Goal: Navigation & Orientation: Find specific page/section

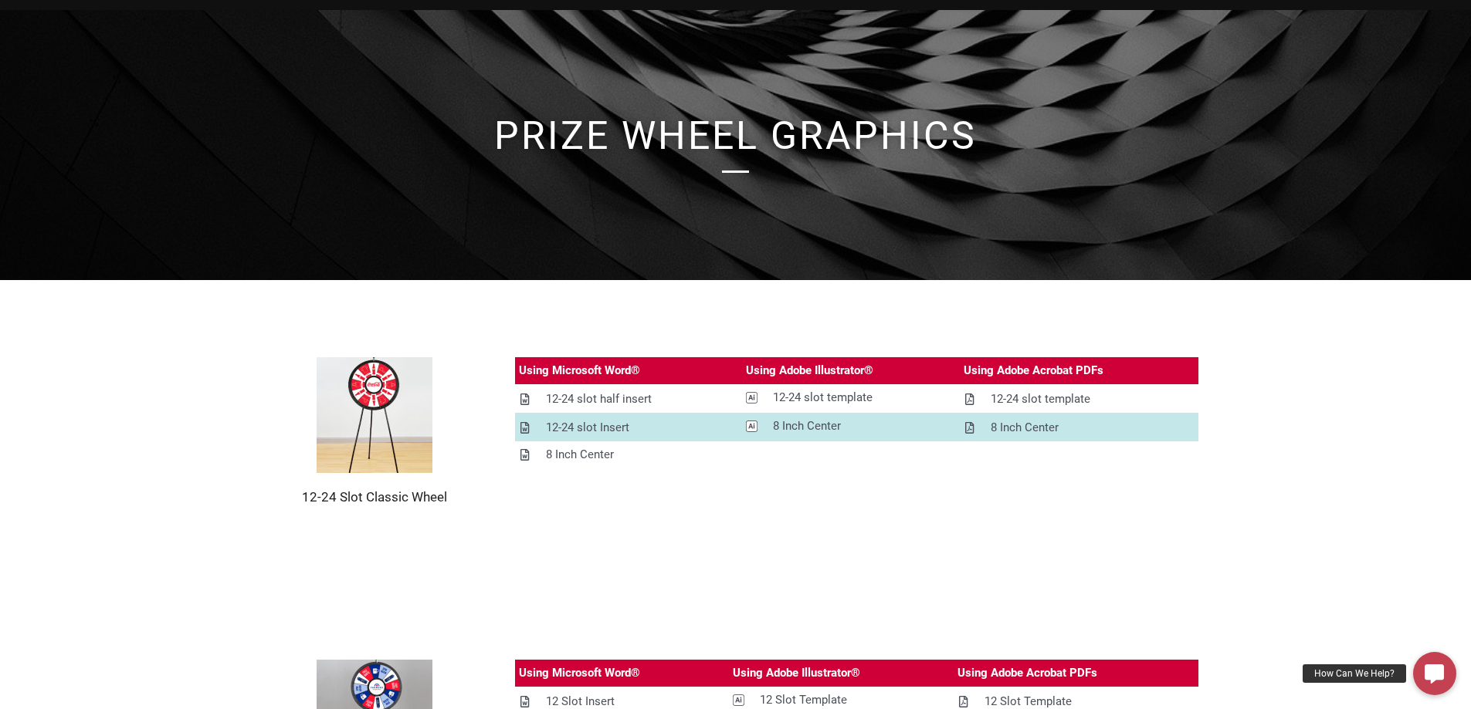
scroll to position [77, 0]
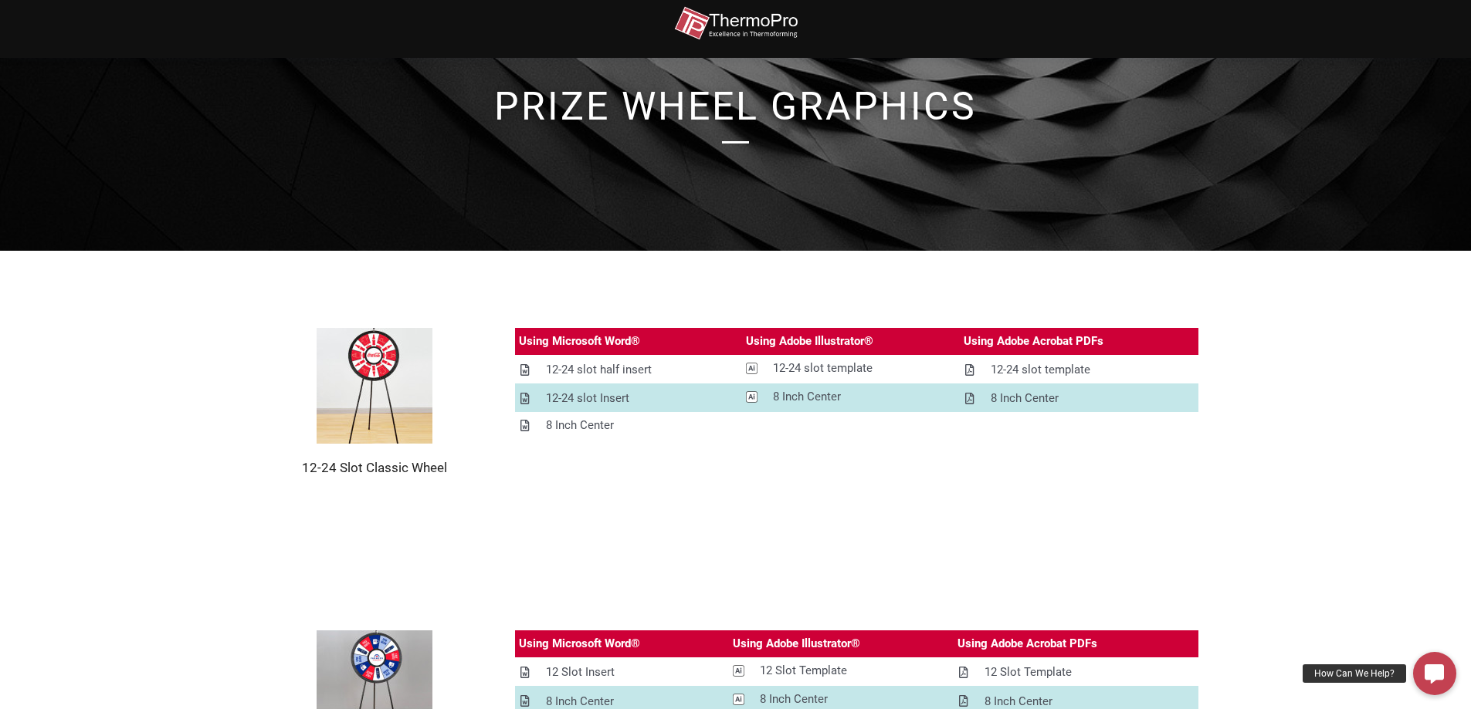
click at [674, 107] on h1 "prize Wheel Graphics" at bounding box center [736, 106] width 880 height 39
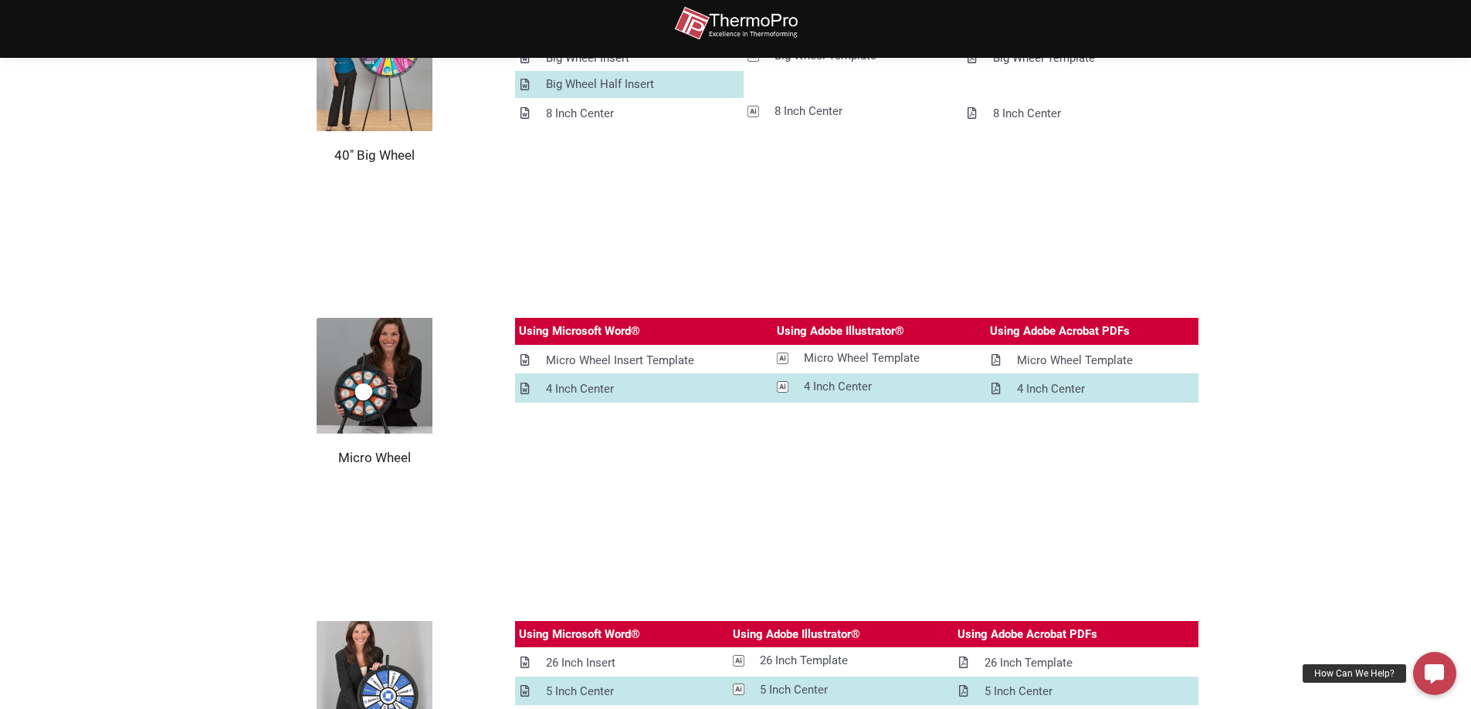
scroll to position [1523, 0]
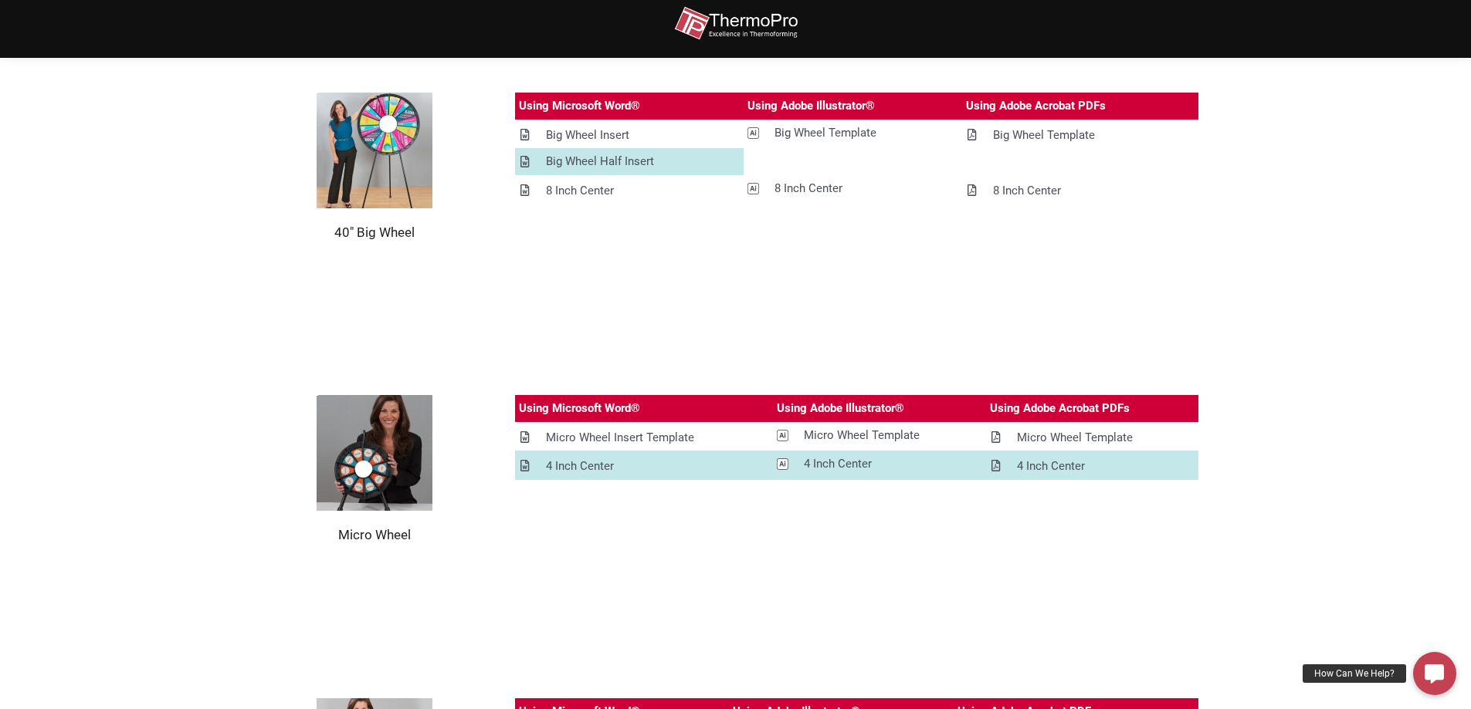
click at [760, 27] on img at bounding box center [736, 23] width 124 height 35
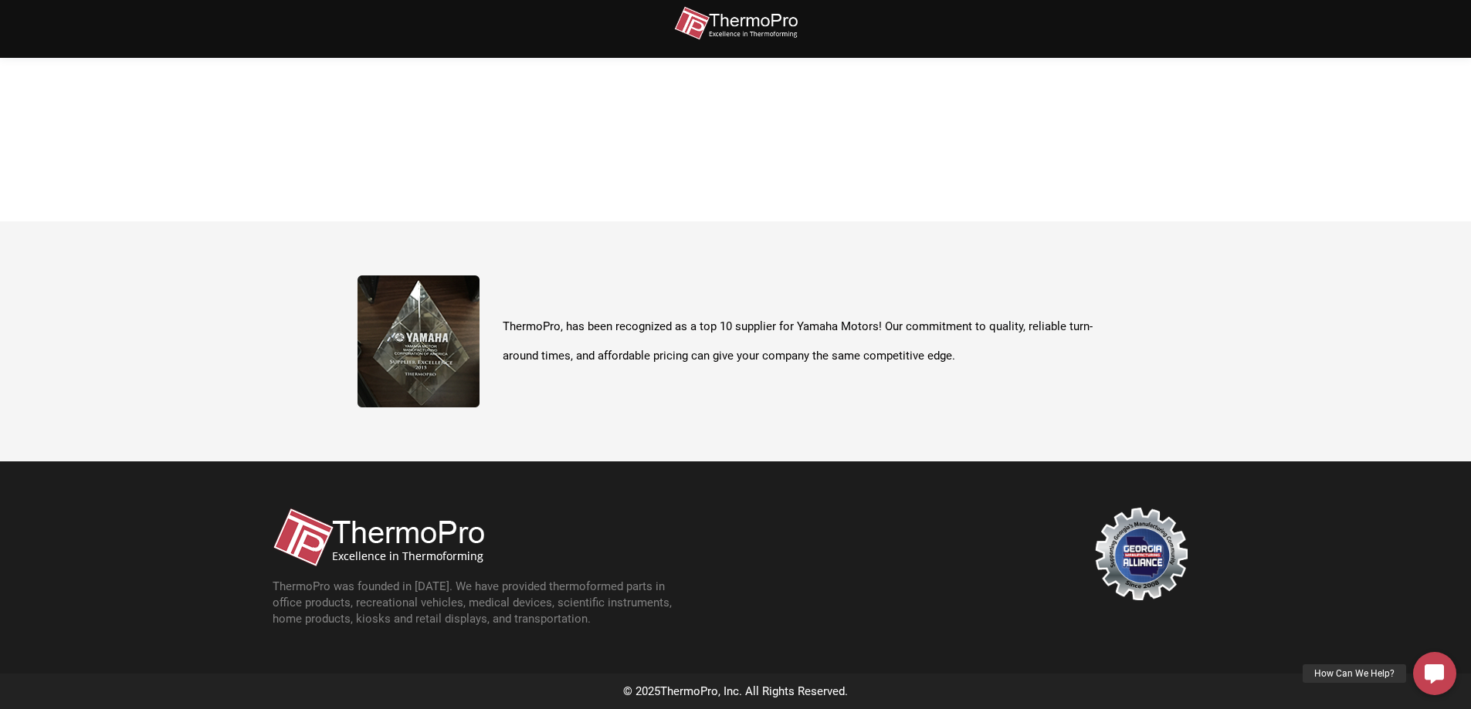
scroll to position [547, 0]
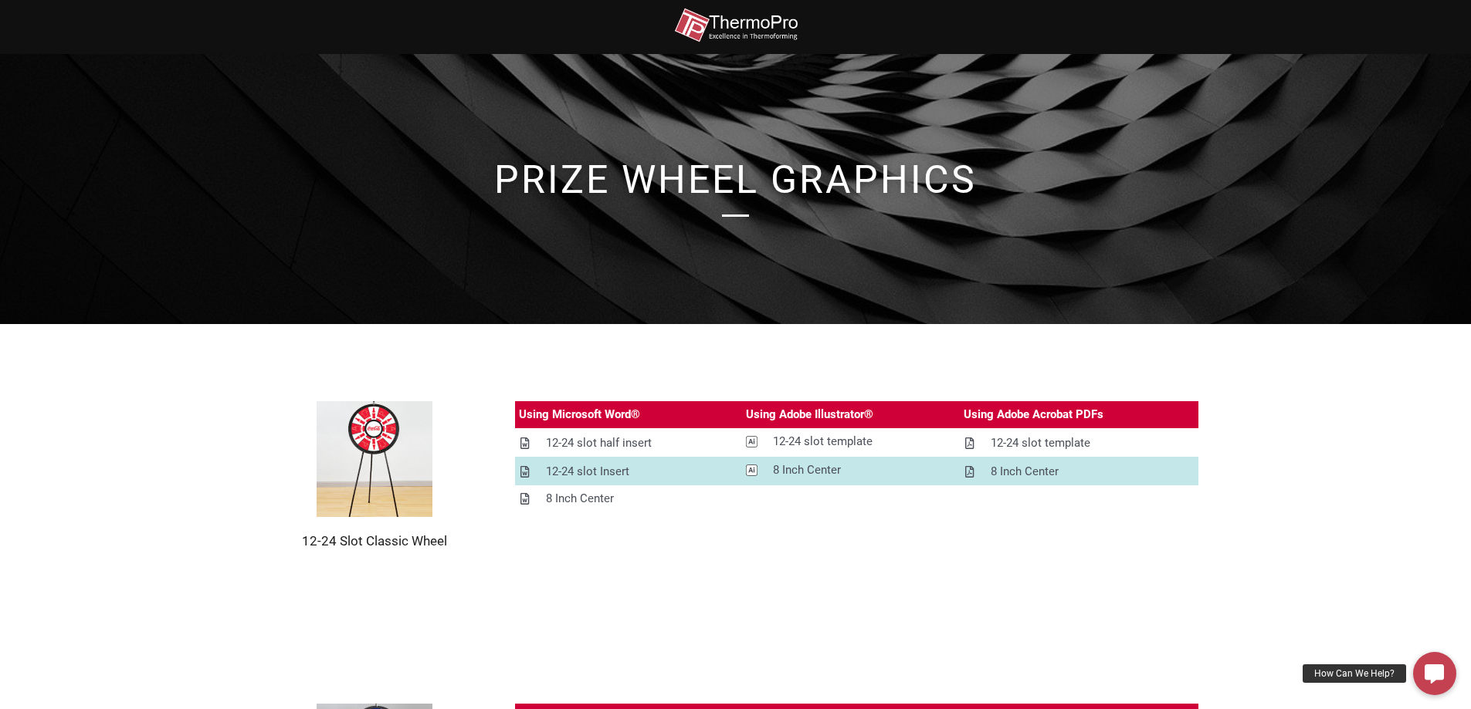
click at [711, 161] on h1 "prize Wheel Graphics" at bounding box center [736, 180] width 880 height 39
click at [726, 16] on img at bounding box center [736, 25] width 124 height 35
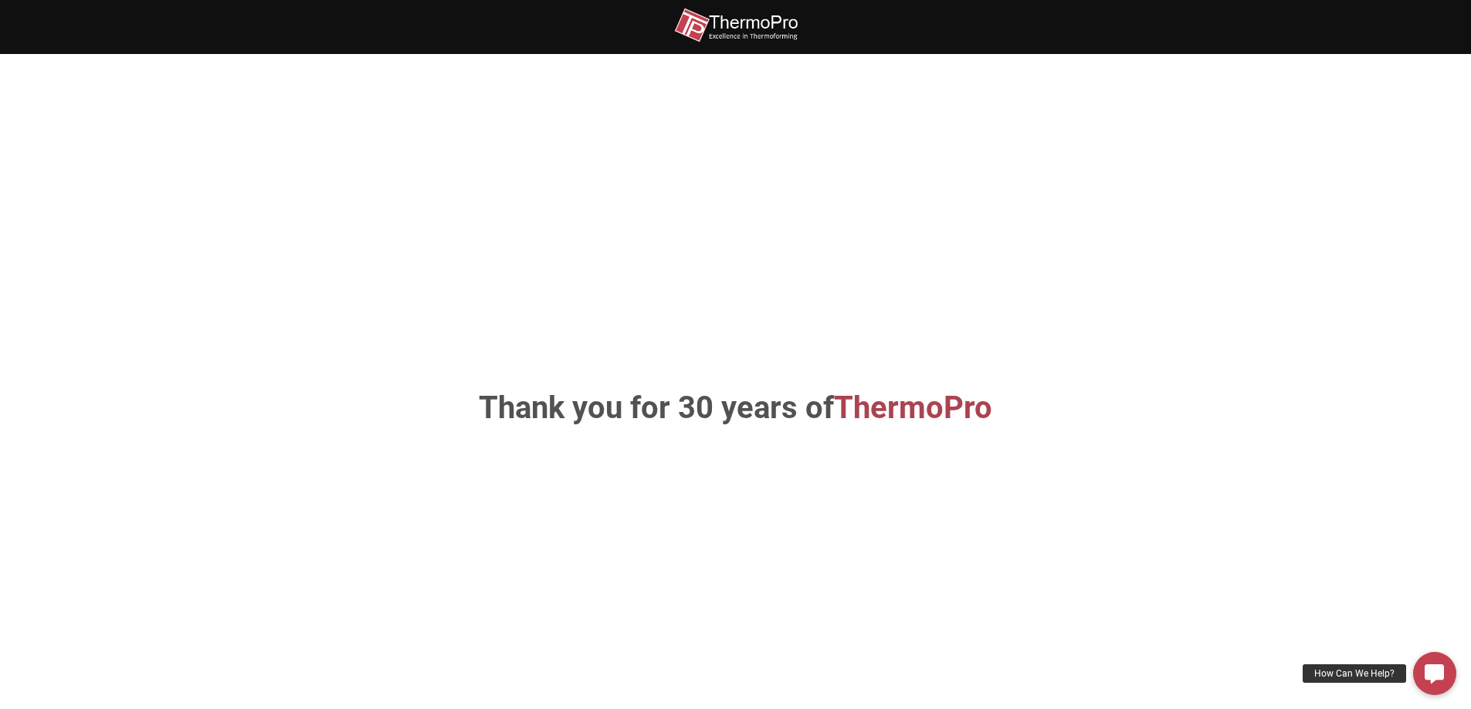
click at [691, 413] on h1 "Thank you for 30 years of ThermoPro" at bounding box center [735, 408] width 810 height 31
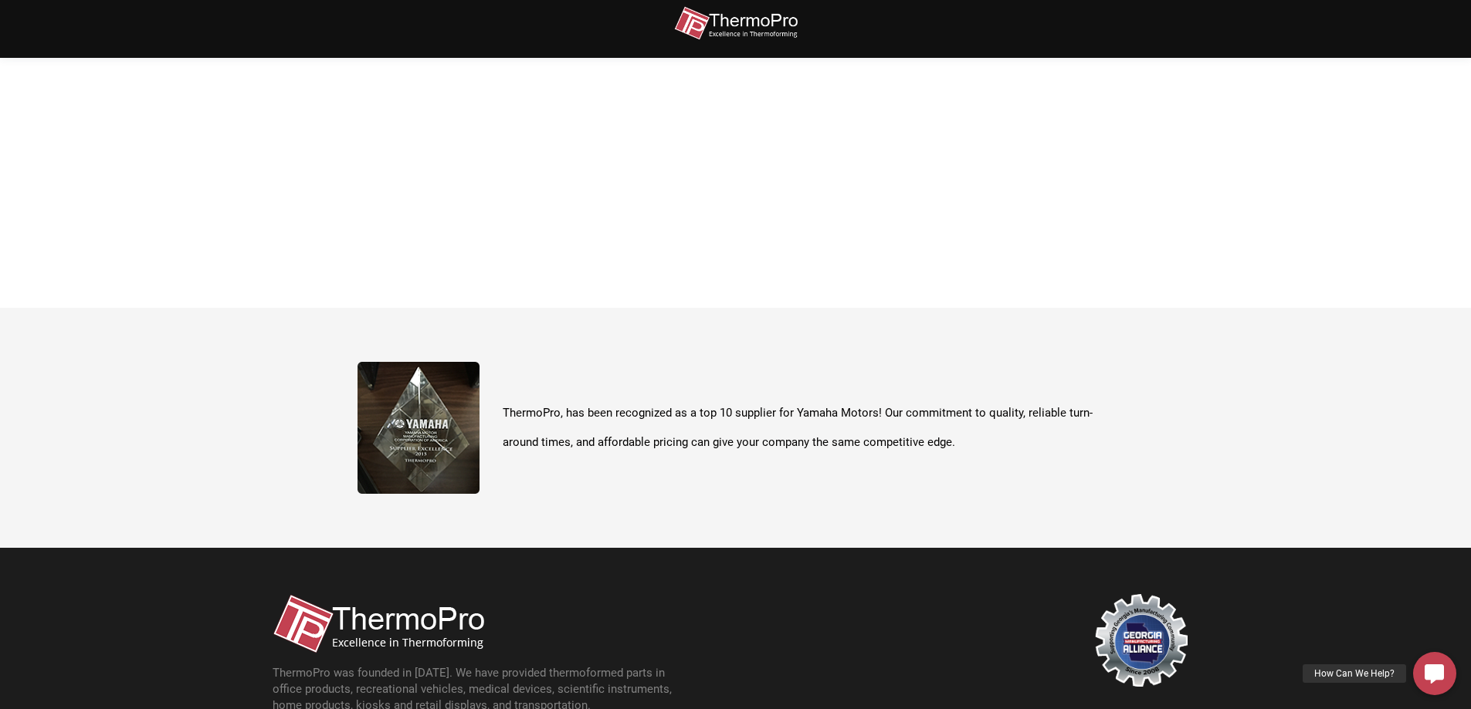
scroll to position [547, 0]
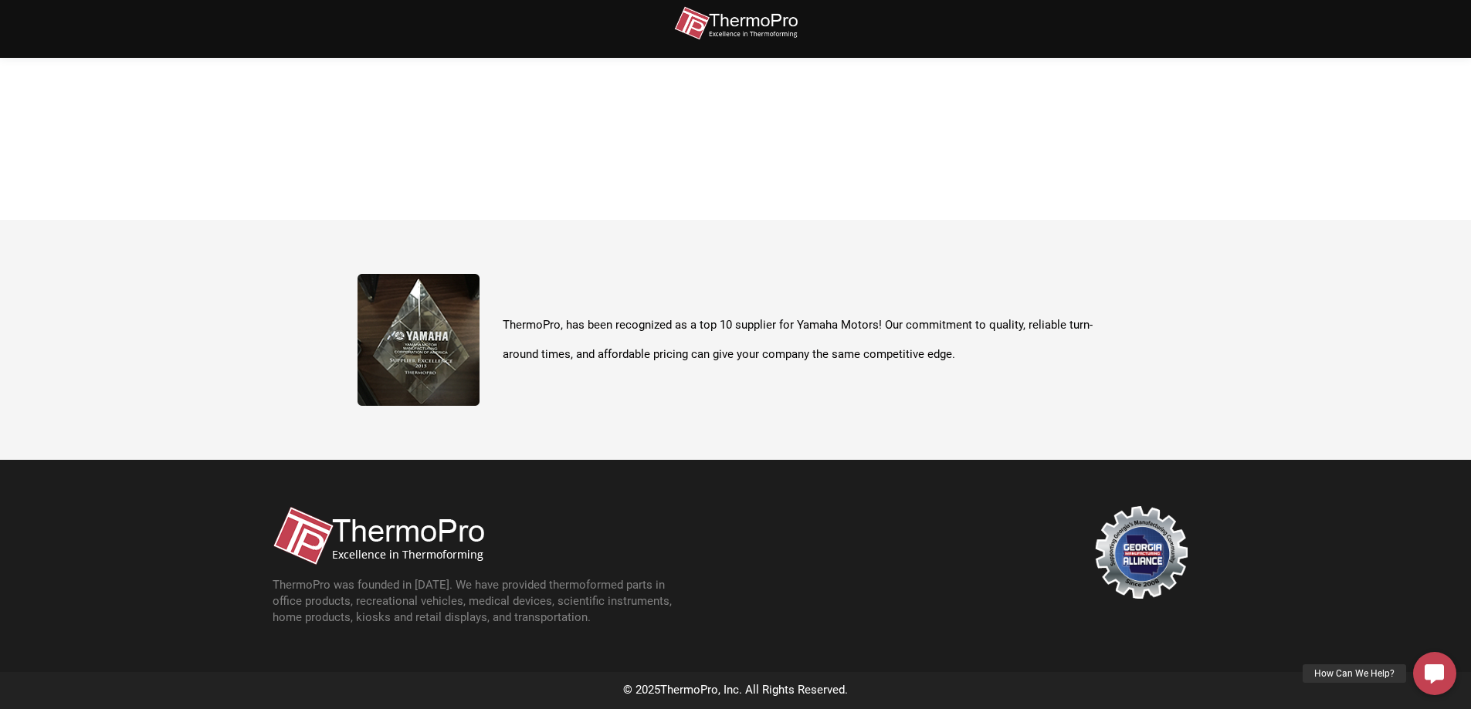
click at [432, 543] on img at bounding box center [379, 535] width 212 height 59
click at [563, 620] on p "ThermoPro was founded in [DATE]. We have provided thermoformed parts in office …" at bounding box center [481, 601] width 417 height 49
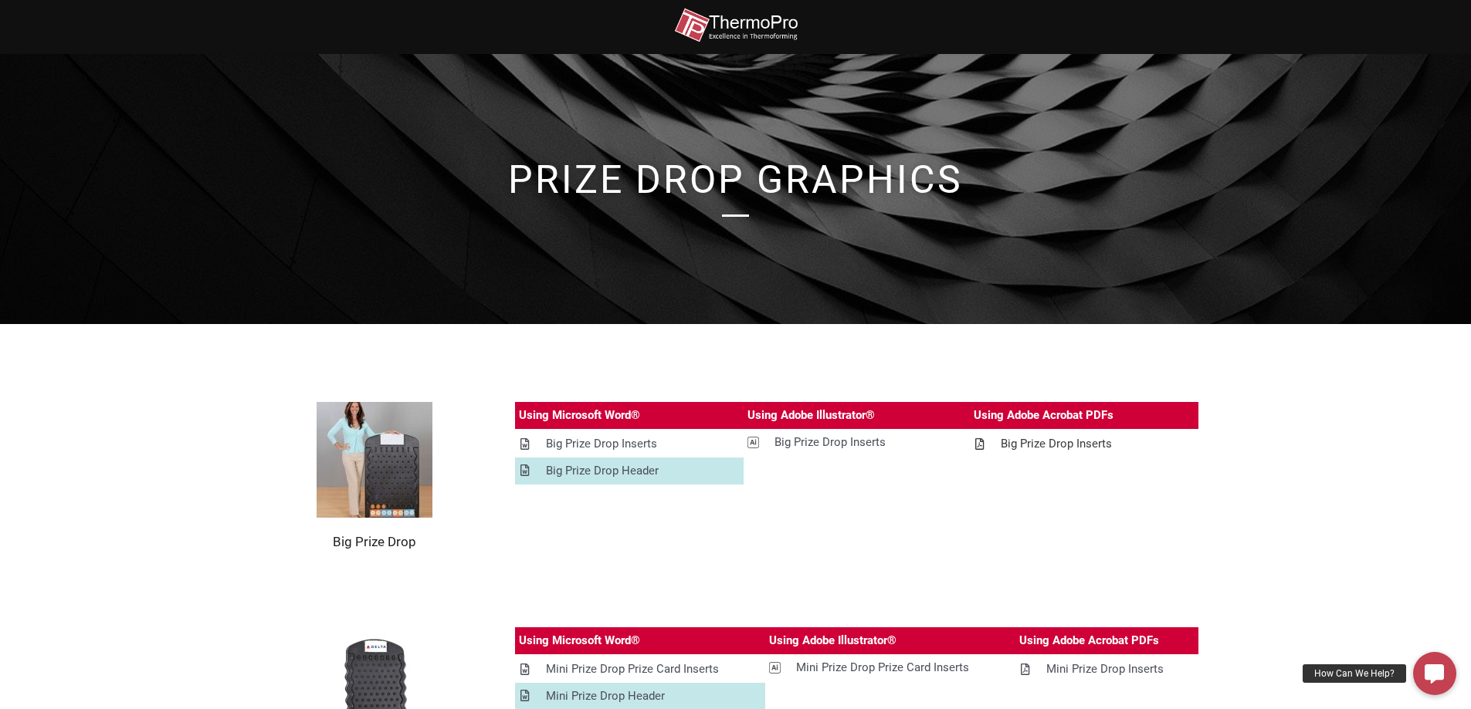
click at [1061, 447] on div "Big Prize Drop Inserts" at bounding box center [1056, 444] width 111 height 19
